Goal: Task Accomplishment & Management: Use online tool/utility

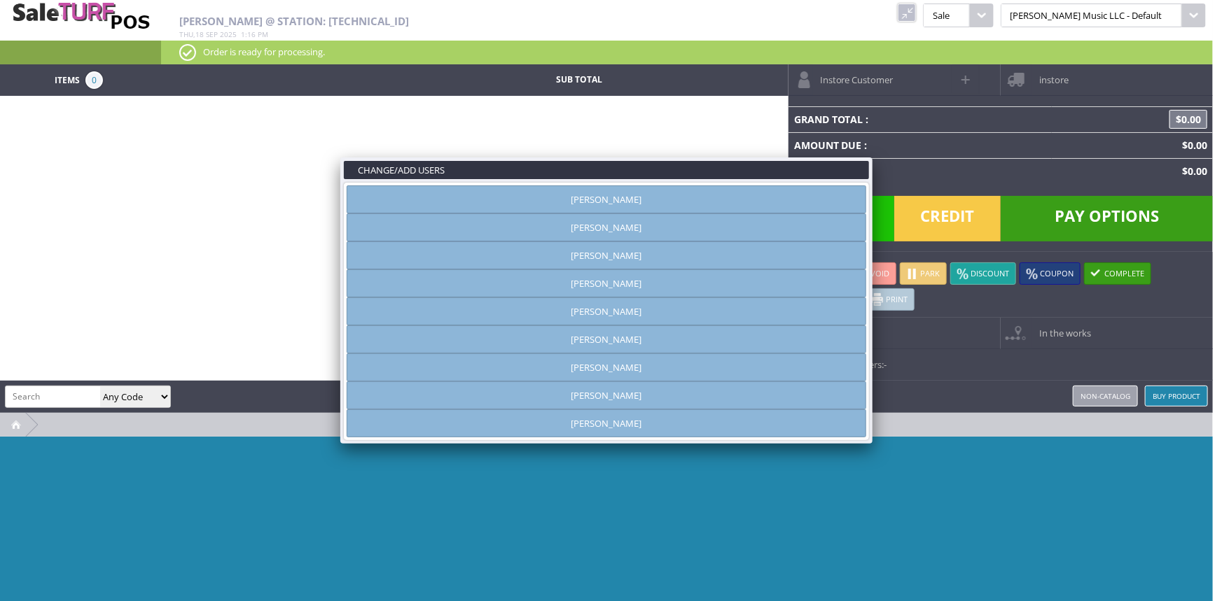
type input "[PERSON_NAME]"
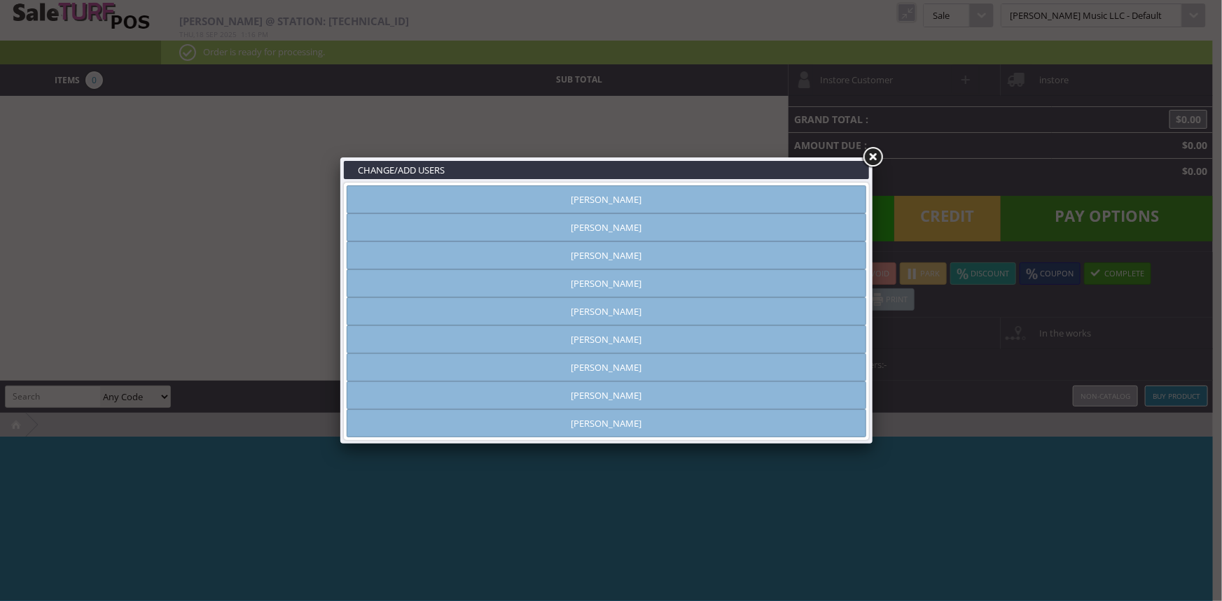
click at [870, 156] on link at bounding box center [872, 157] width 25 height 25
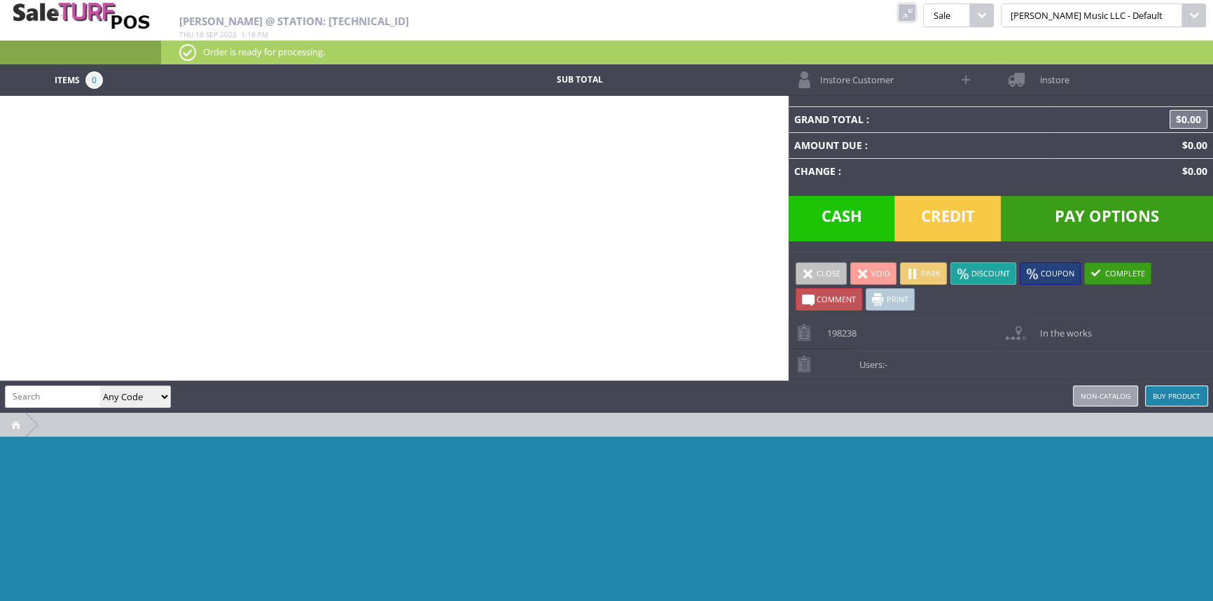
click at [916, 5] on link at bounding box center [906, 13] width 18 height 18
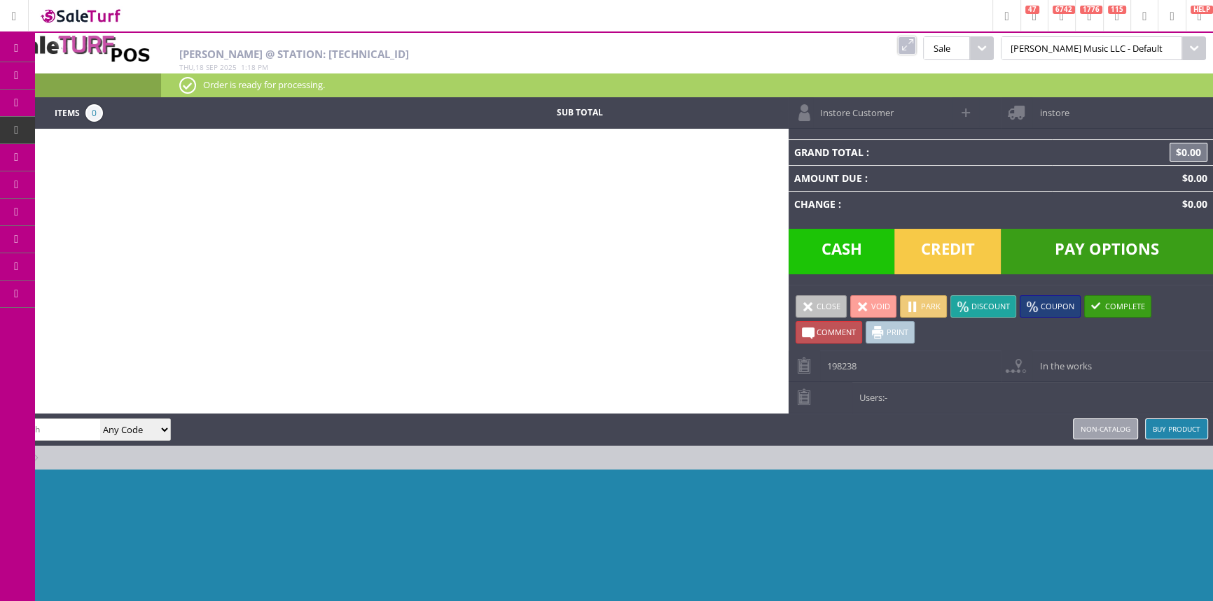
click at [90, 76] on link "Products" at bounding box center [108, 76] width 147 height 28
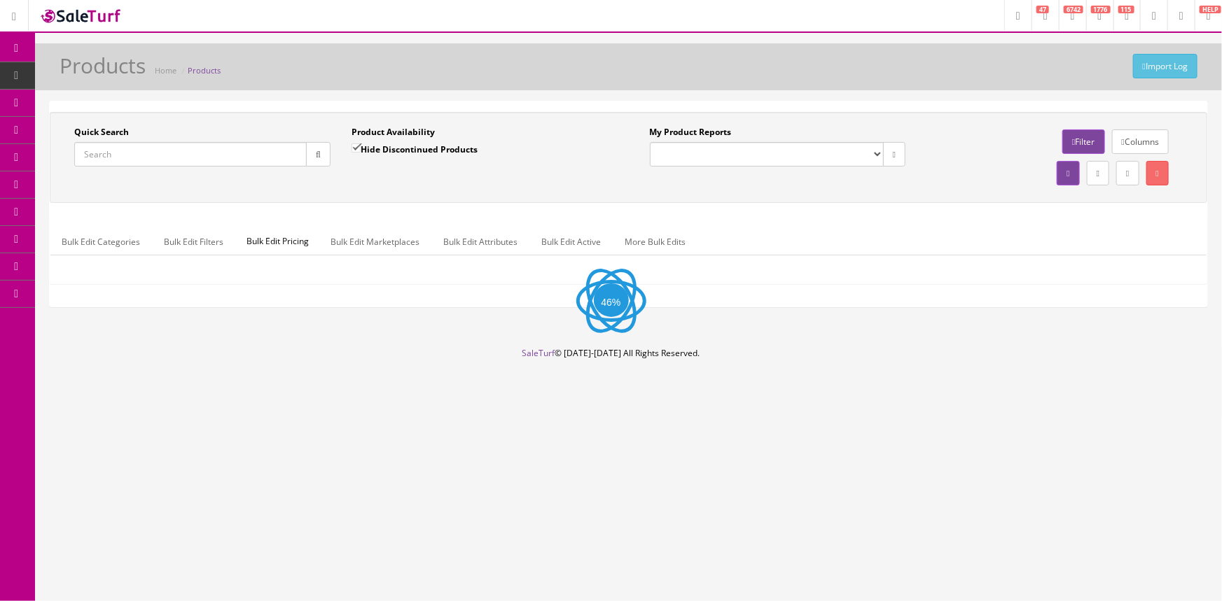
click at [100, 153] on input "Quick Search" at bounding box center [190, 154] width 232 height 25
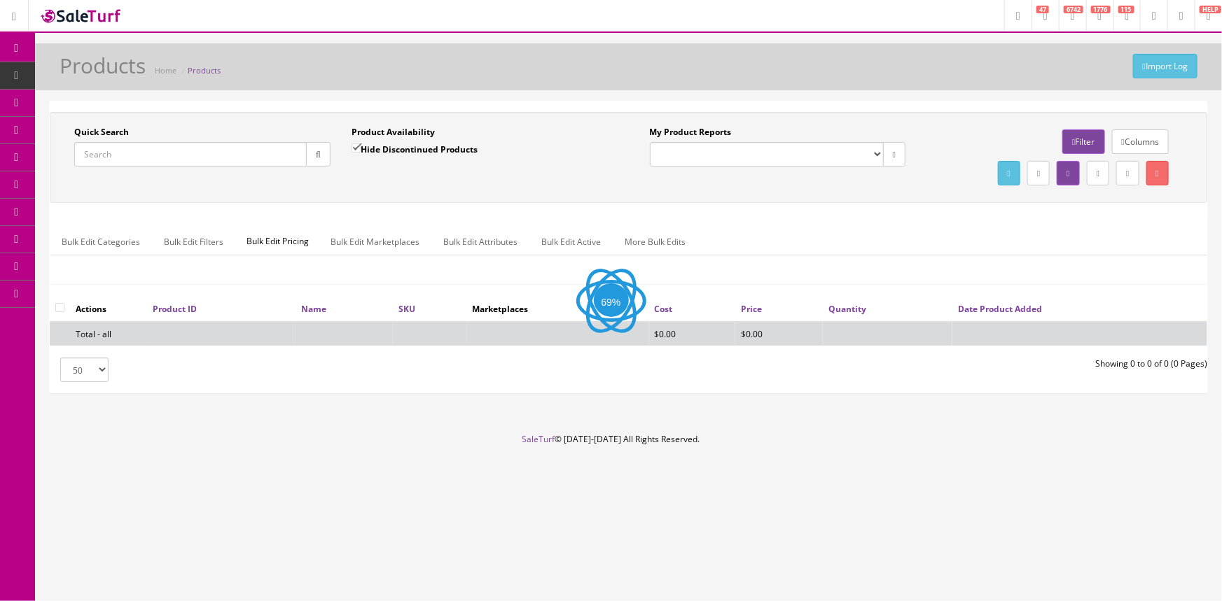
paste input "AV-SP1-6"
type input "AV-SP1-6"
click at [324, 150] on button "button" at bounding box center [318, 154] width 25 height 25
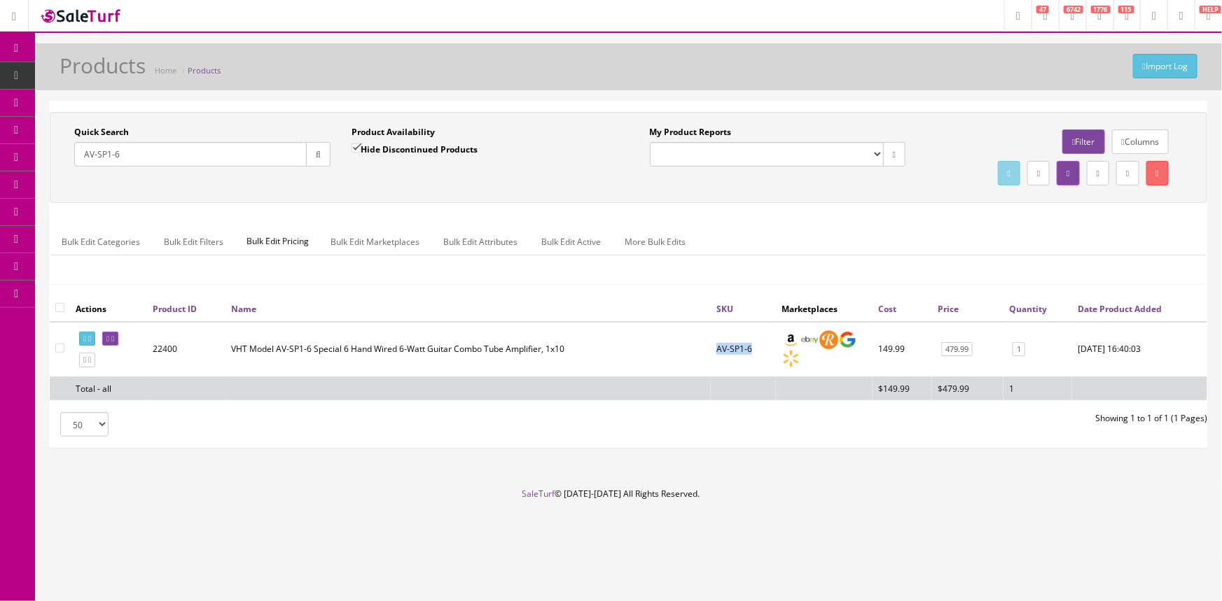
drag, startPoint x: 746, startPoint y: 344, endPoint x: 712, endPoint y: 347, distance: 34.4
click at [712, 347] on td "AV-SP1-6" at bounding box center [743, 349] width 65 height 55
copy td "AV-SP1-6"
click at [60, 128] on link "POS Console" at bounding box center [108, 130] width 147 height 27
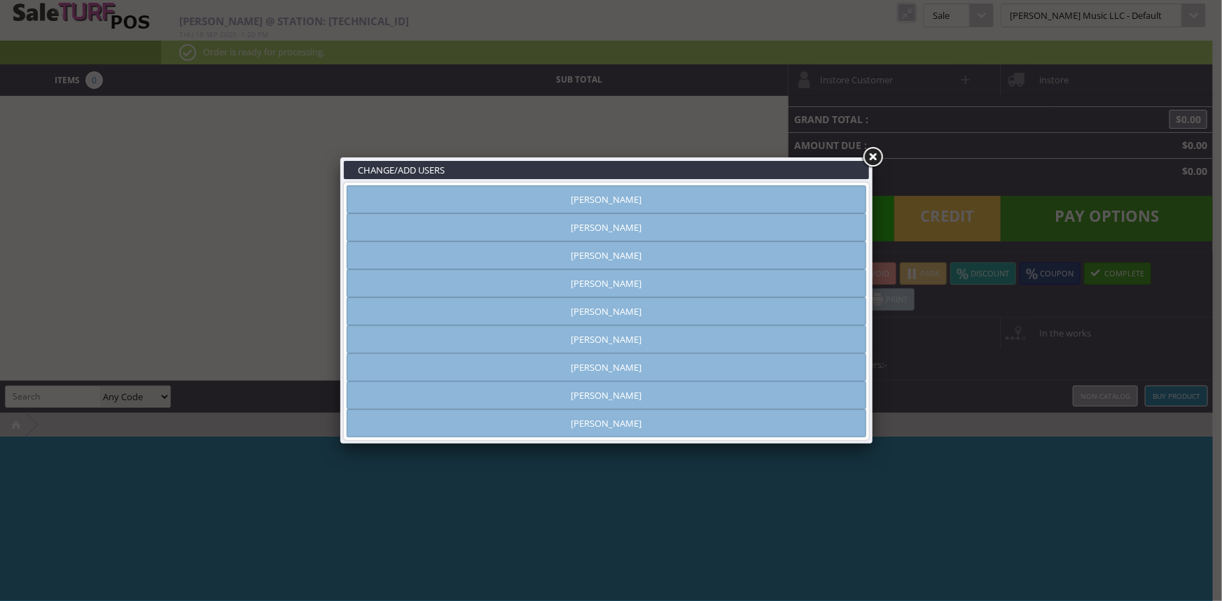
type input "[PERSON_NAME]"
click at [870, 157] on link at bounding box center [872, 157] width 25 height 25
